Goal: Check status: Check status

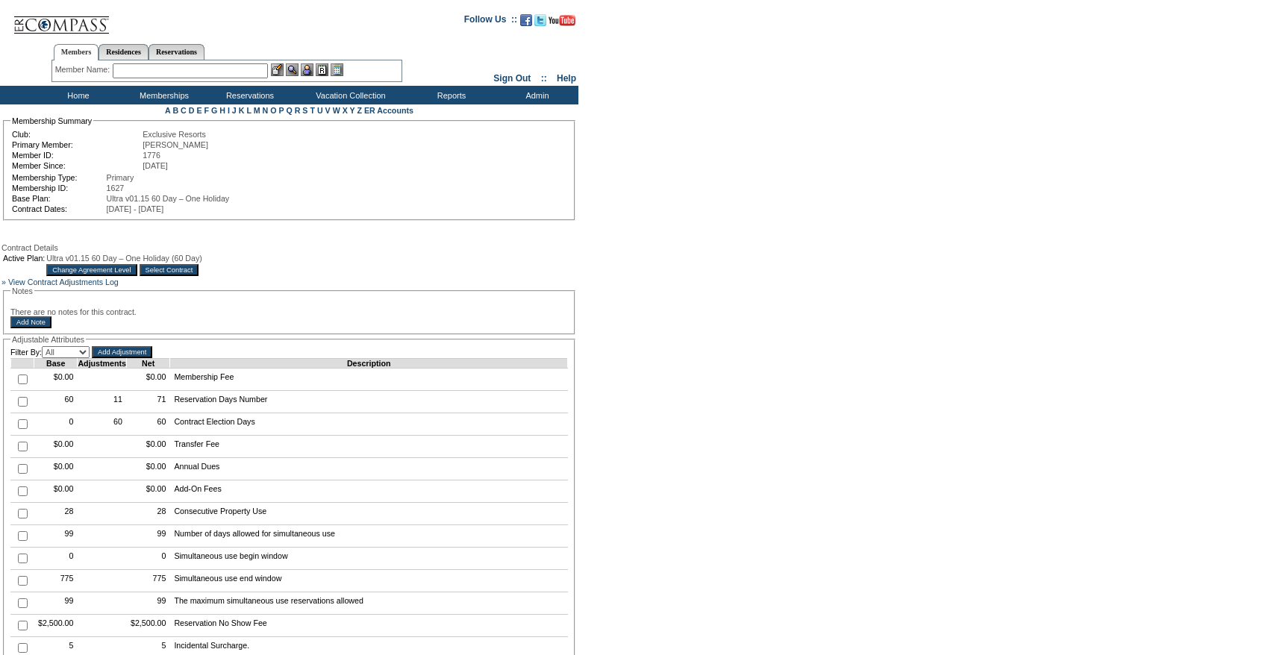
scroll to position [303, 0]
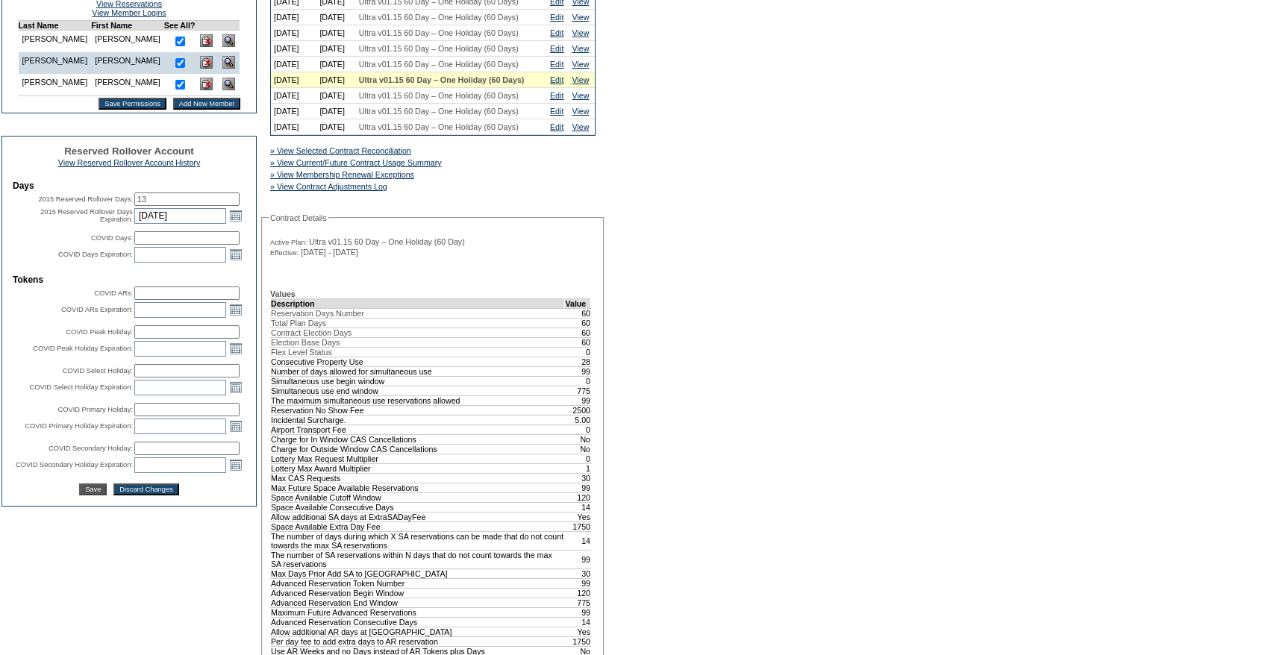
scroll to position [427, 0]
click at [103, 587] on td "Edit Membership Club: Exclusive Resorts Base Plan: Ultra v01.15 60 Day – One Ho…" at bounding box center [128, 572] width 255 height 1718
click at [145, 166] on link "View Reserved Rollover Account History" at bounding box center [129, 161] width 143 height 9
